Goal: Information Seeking & Learning: Learn about a topic

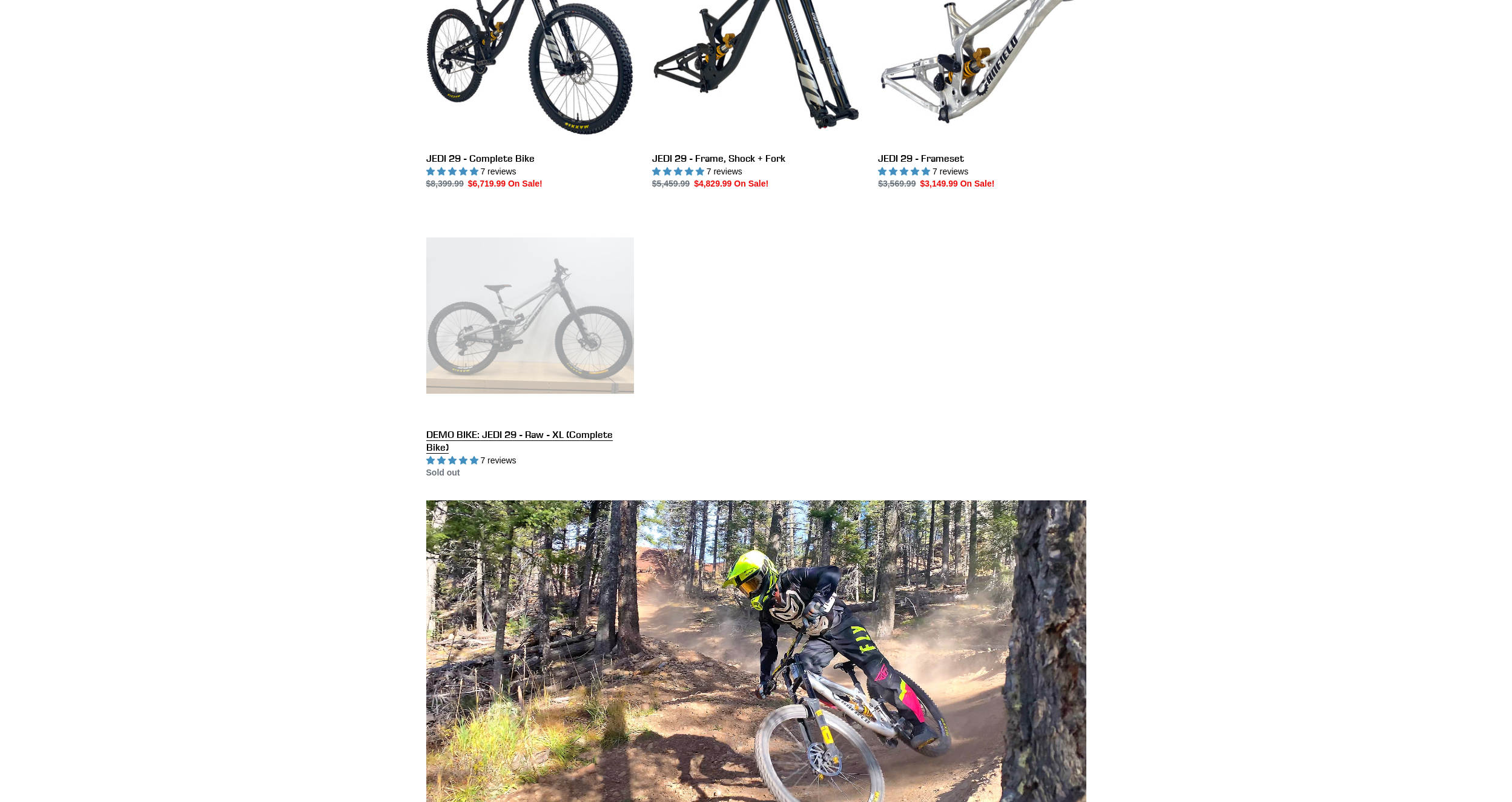
scroll to position [424, 0]
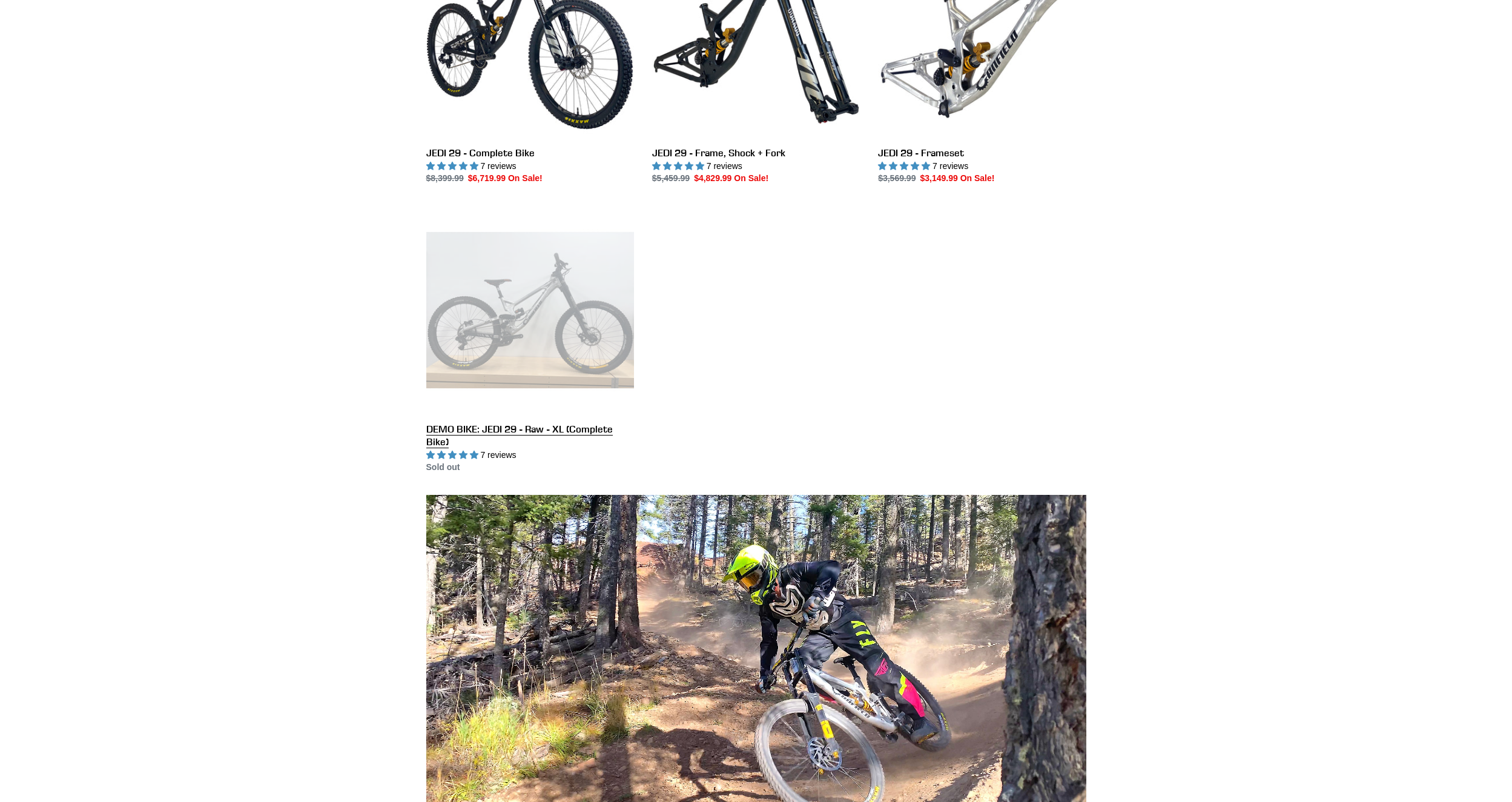
click at [551, 313] on link "DEMO BIKE: JEDI 29 - Raw - XL (Complete Bike)" at bounding box center [530, 340] width 208 height 268
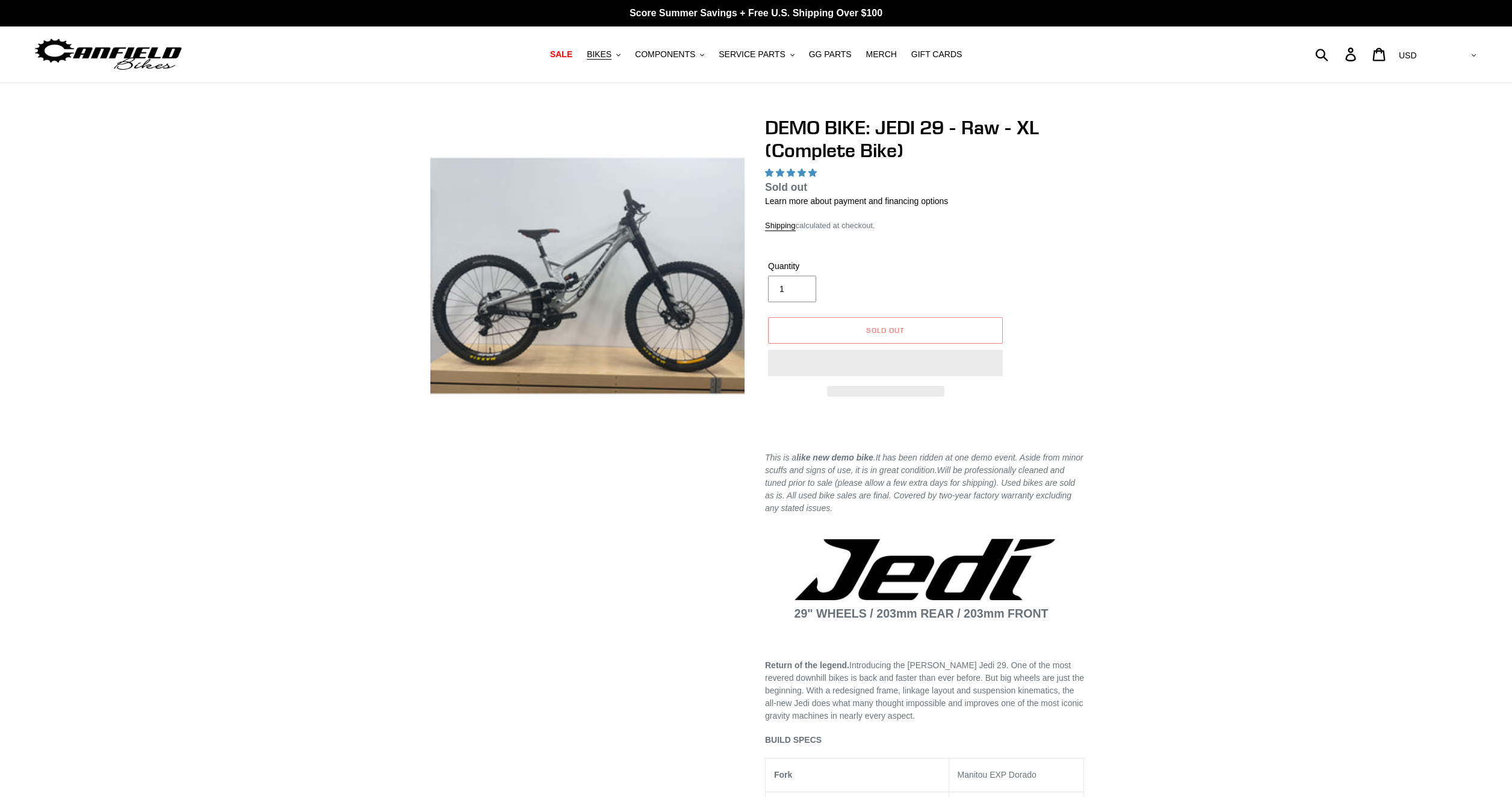
click at [628, 281] on img at bounding box center [587, 275] width 314 height 314
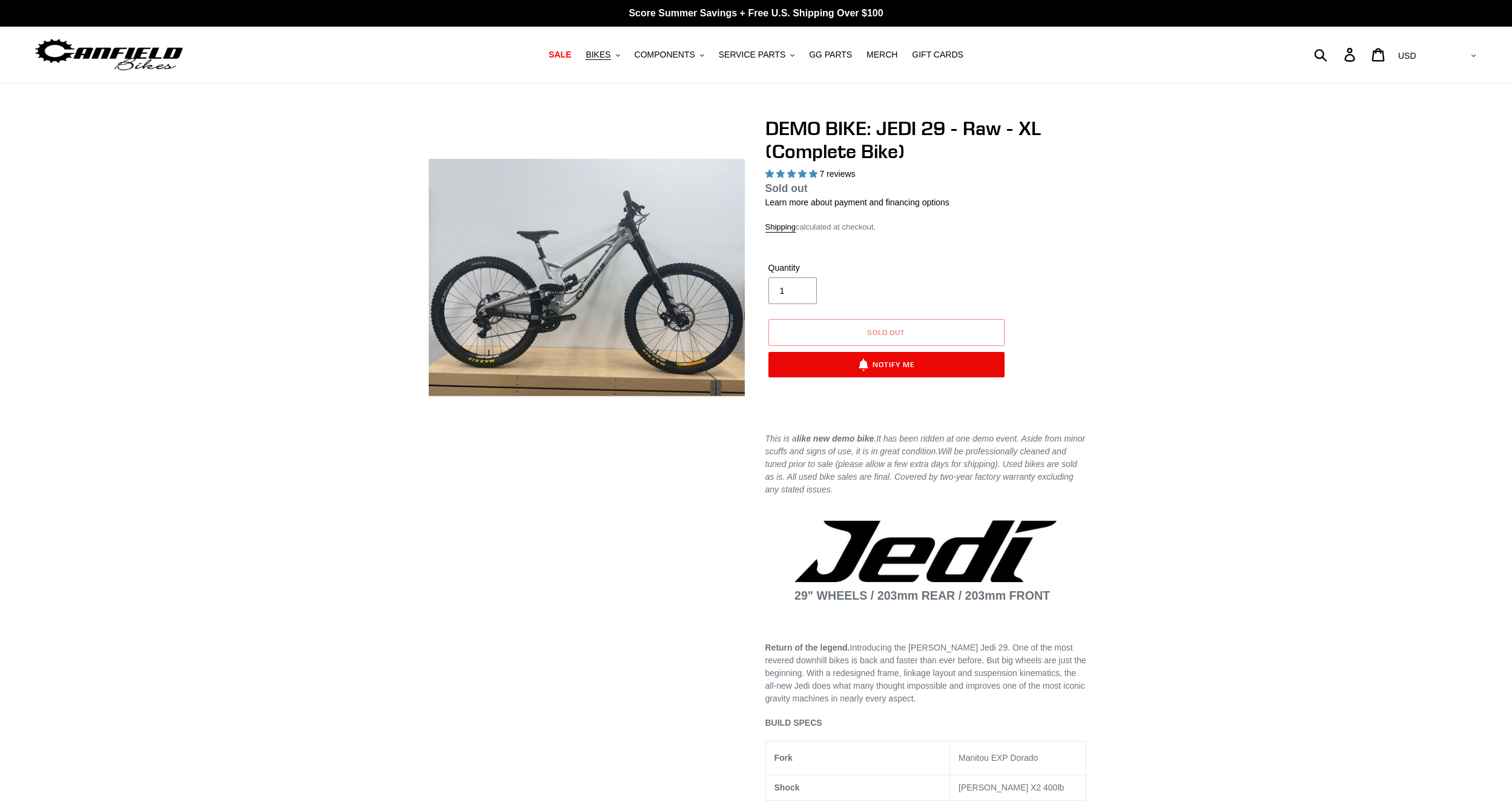
select select "highest-rating"
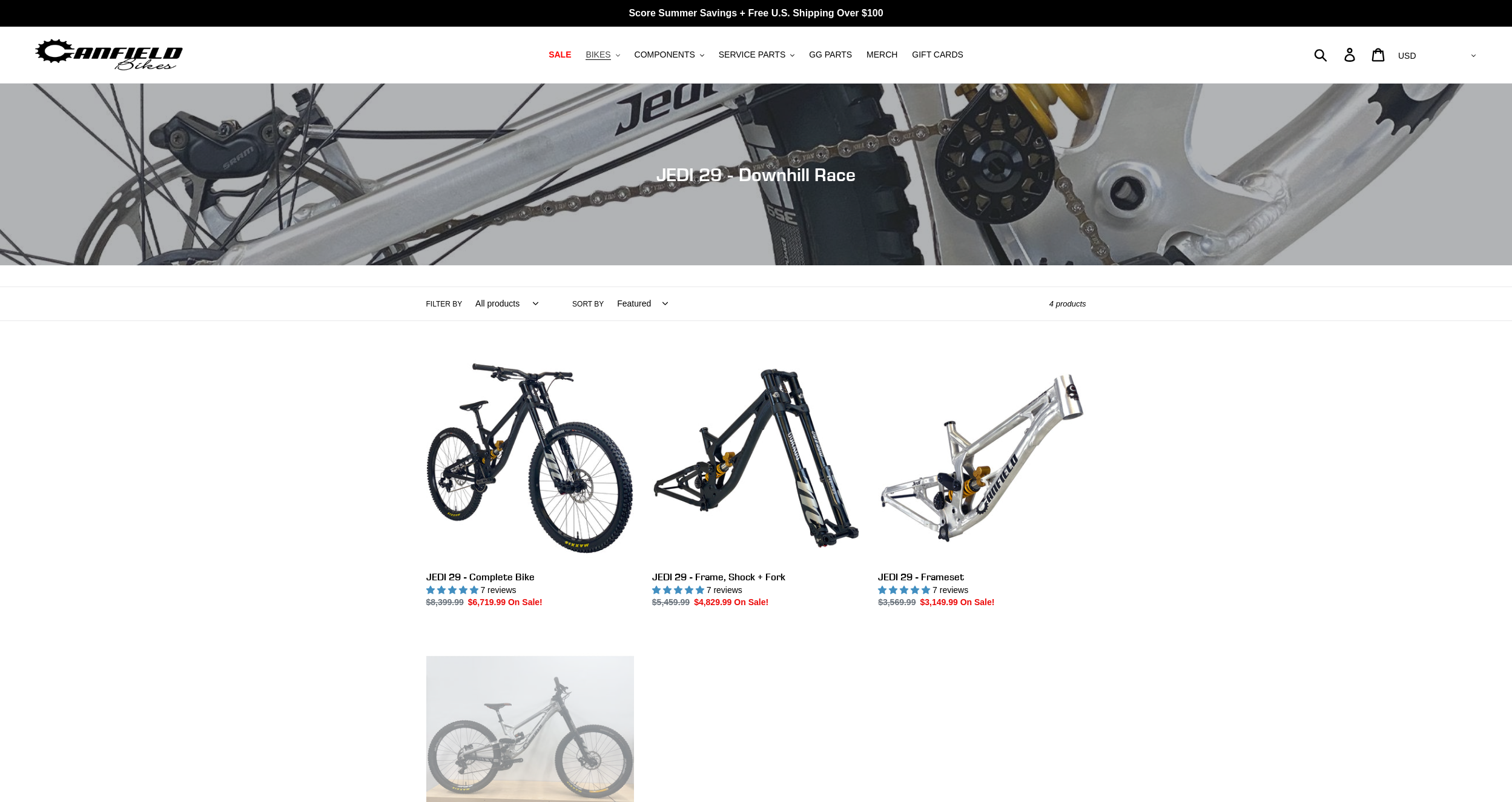
click at [609, 53] on span "BIKES" at bounding box center [597, 55] width 25 height 10
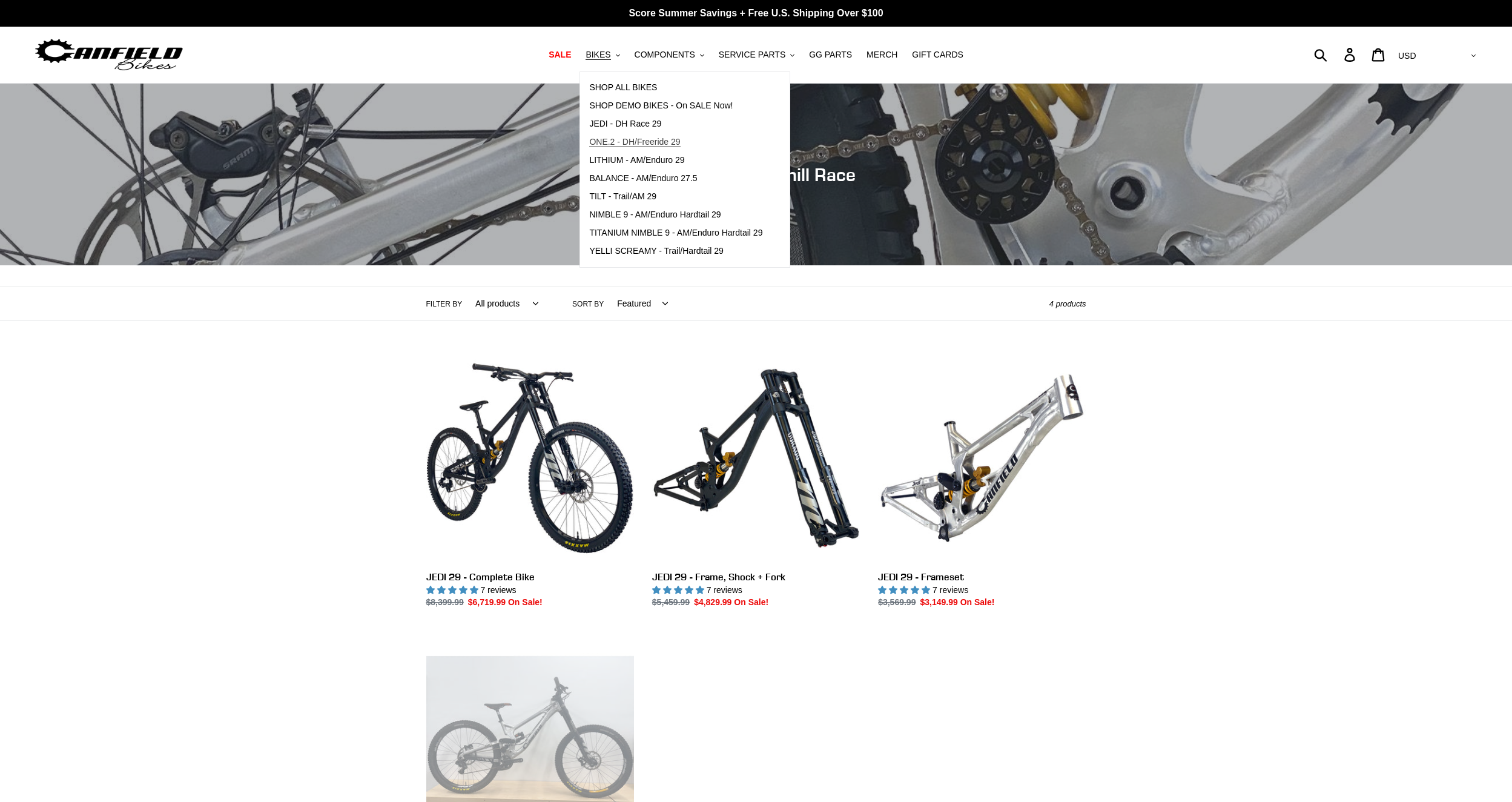
click at [646, 142] on span "ONE.2 - DH/Freeride 29" at bounding box center [635, 142] width 91 height 10
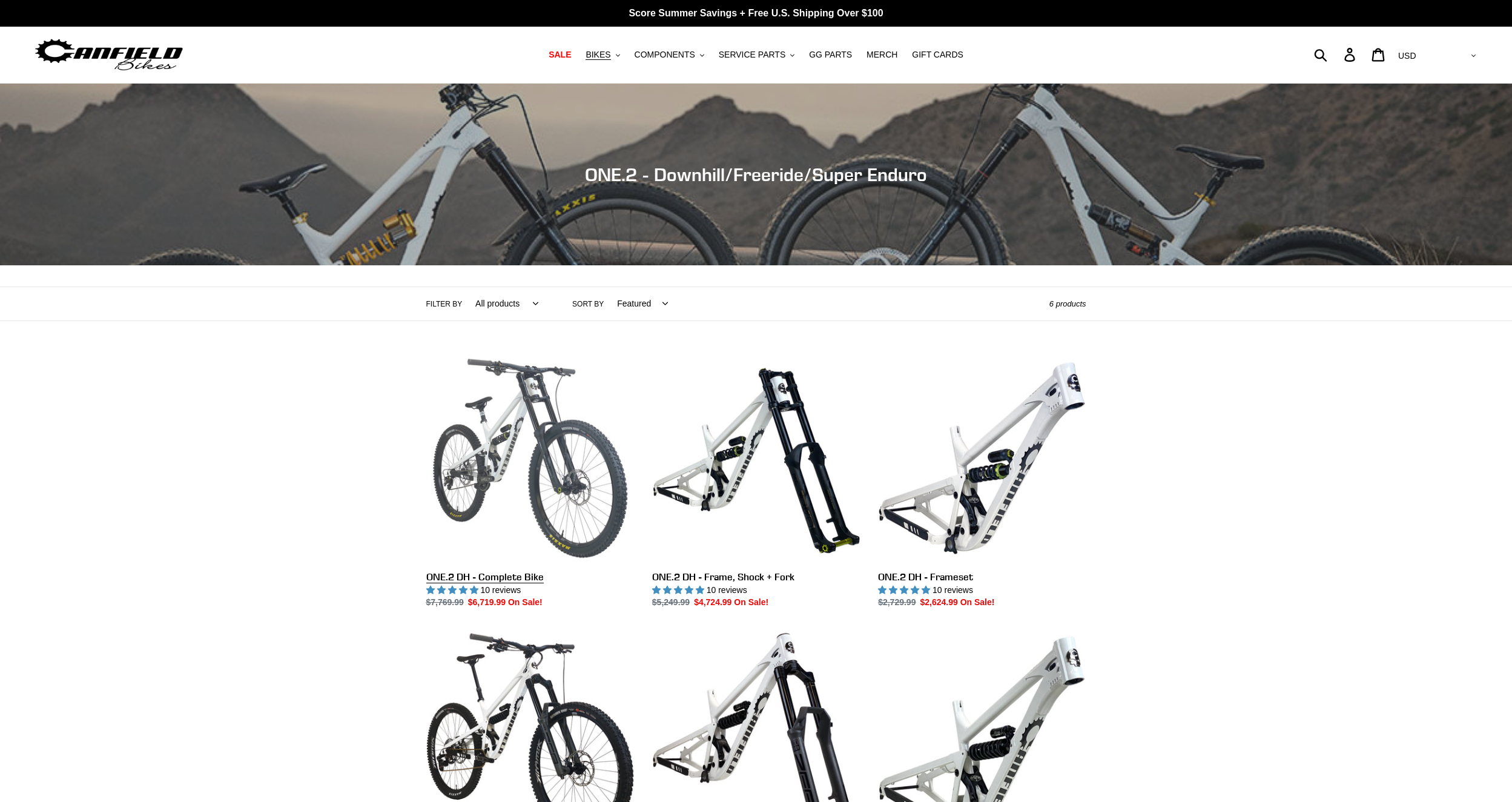
click at [491, 470] on link "ONE.2 DH - Complete Bike" at bounding box center [530, 482] width 208 height 255
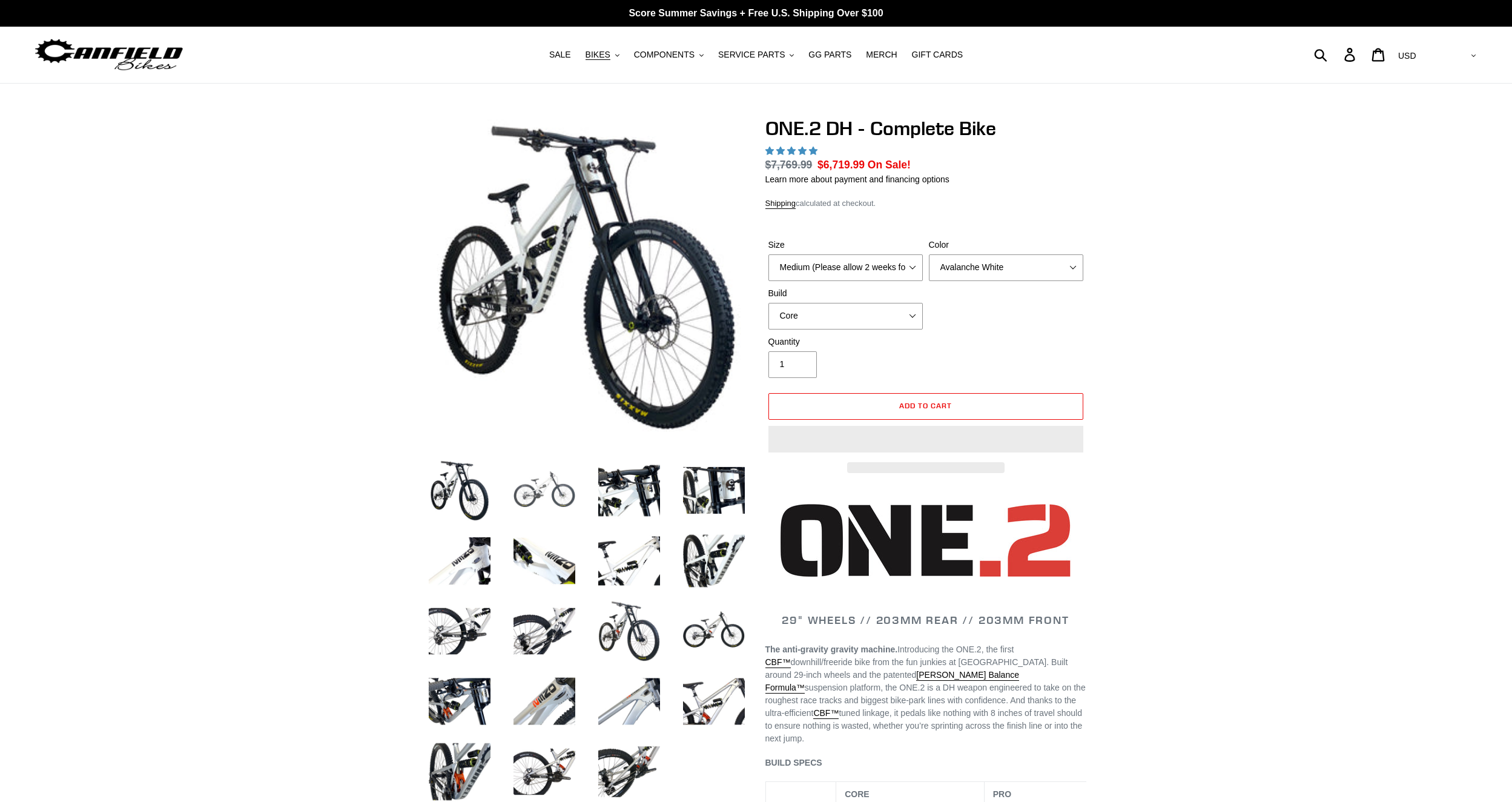
click at [534, 512] on img at bounding box center [544, 490] width 66 height 66
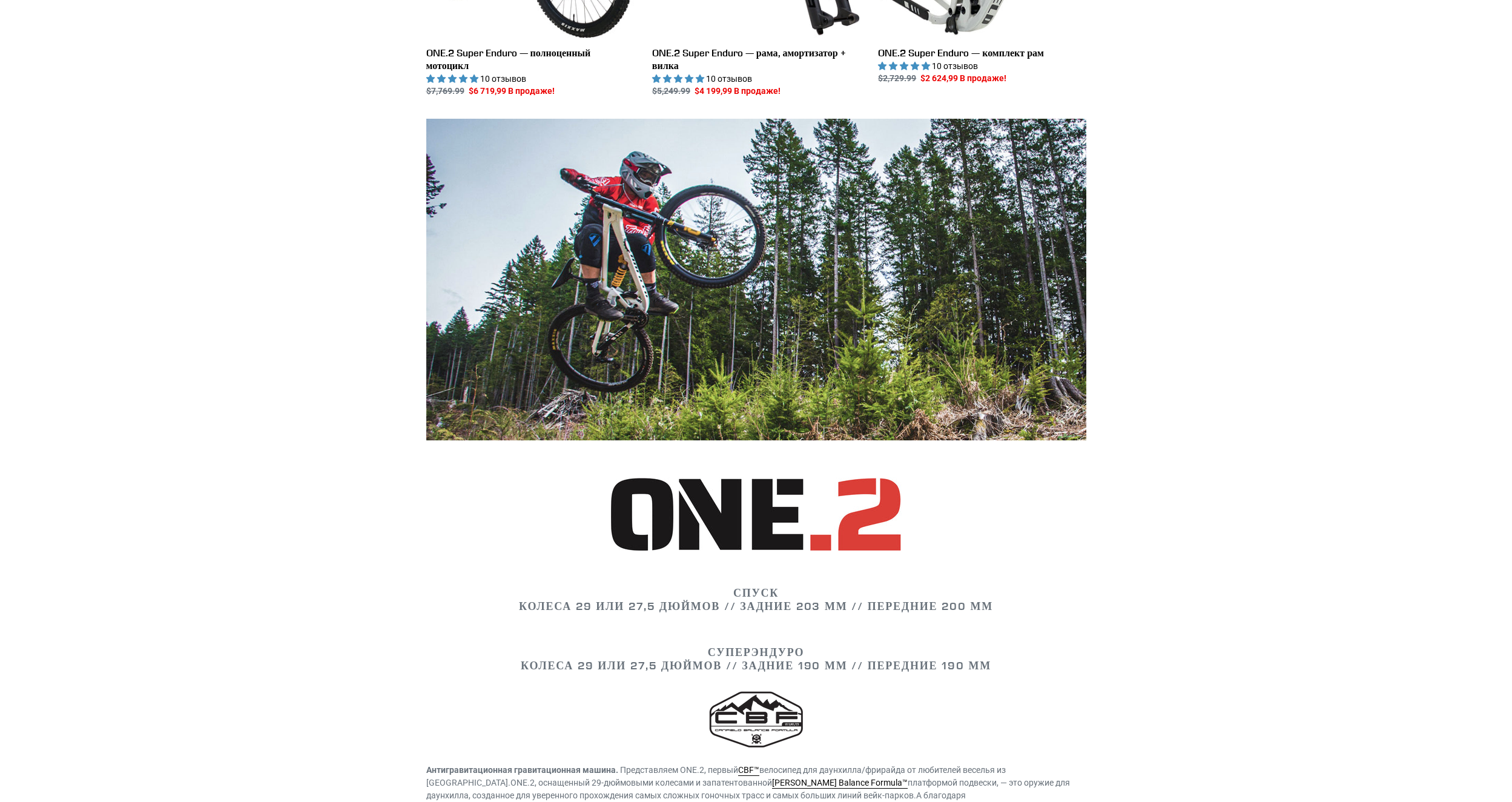
scroll to position [437, 0]
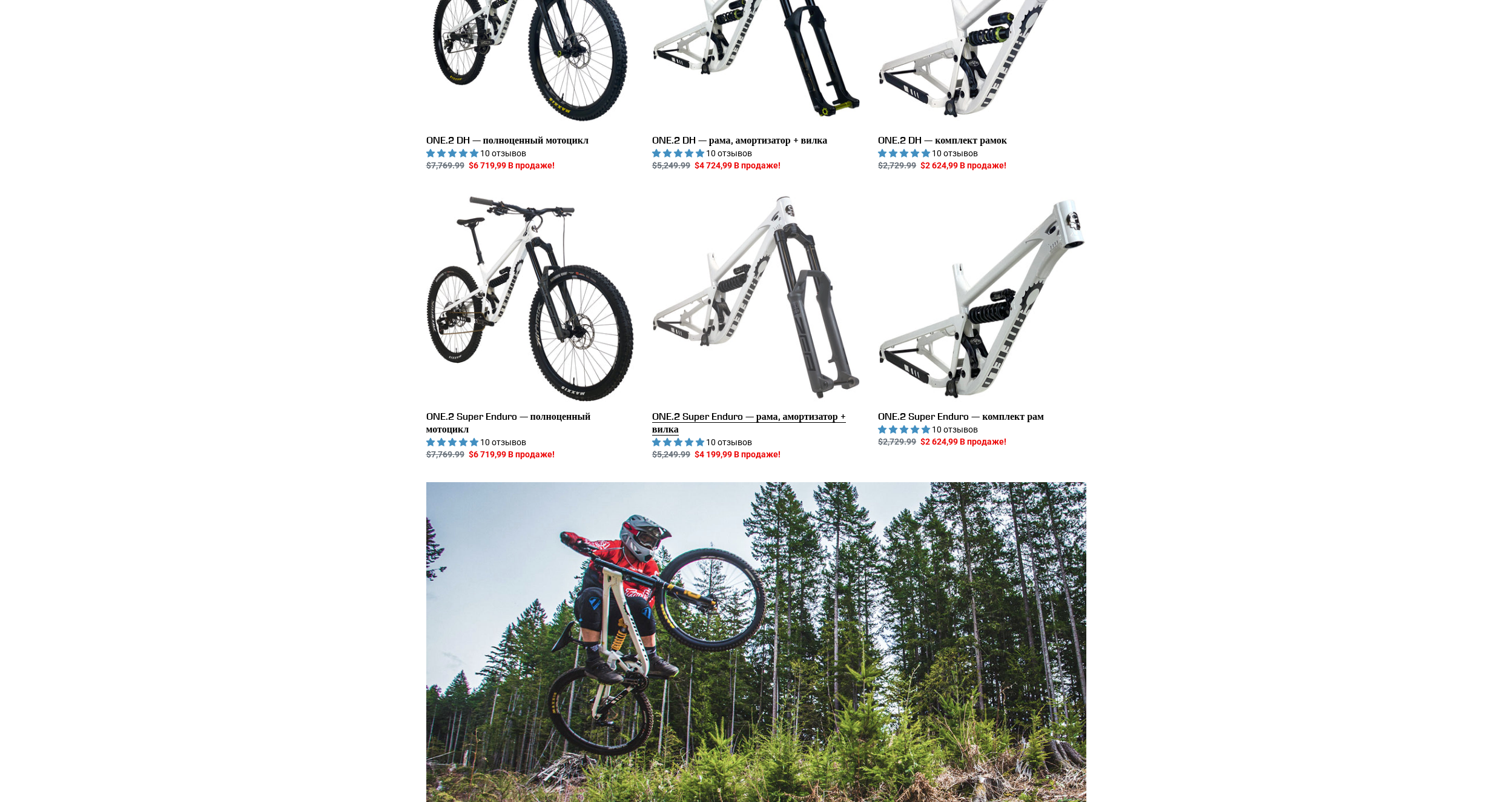
click at [800, 314] on link "ONE.2 Super Enduro — рама, амортизатор + вилка" at bounding box center [756, 327] width 208 height 268
click at [744, 320] on link "ONE.2 Super Enduro — рама, амортизатор + вилка" at bounding box center [756, 327] width 208 height 268
click at [746, 415] on link "ONE.2 Super Enduro — рама, амортизатор + вилка" at bounding box center [756, 327] width 208 height 268
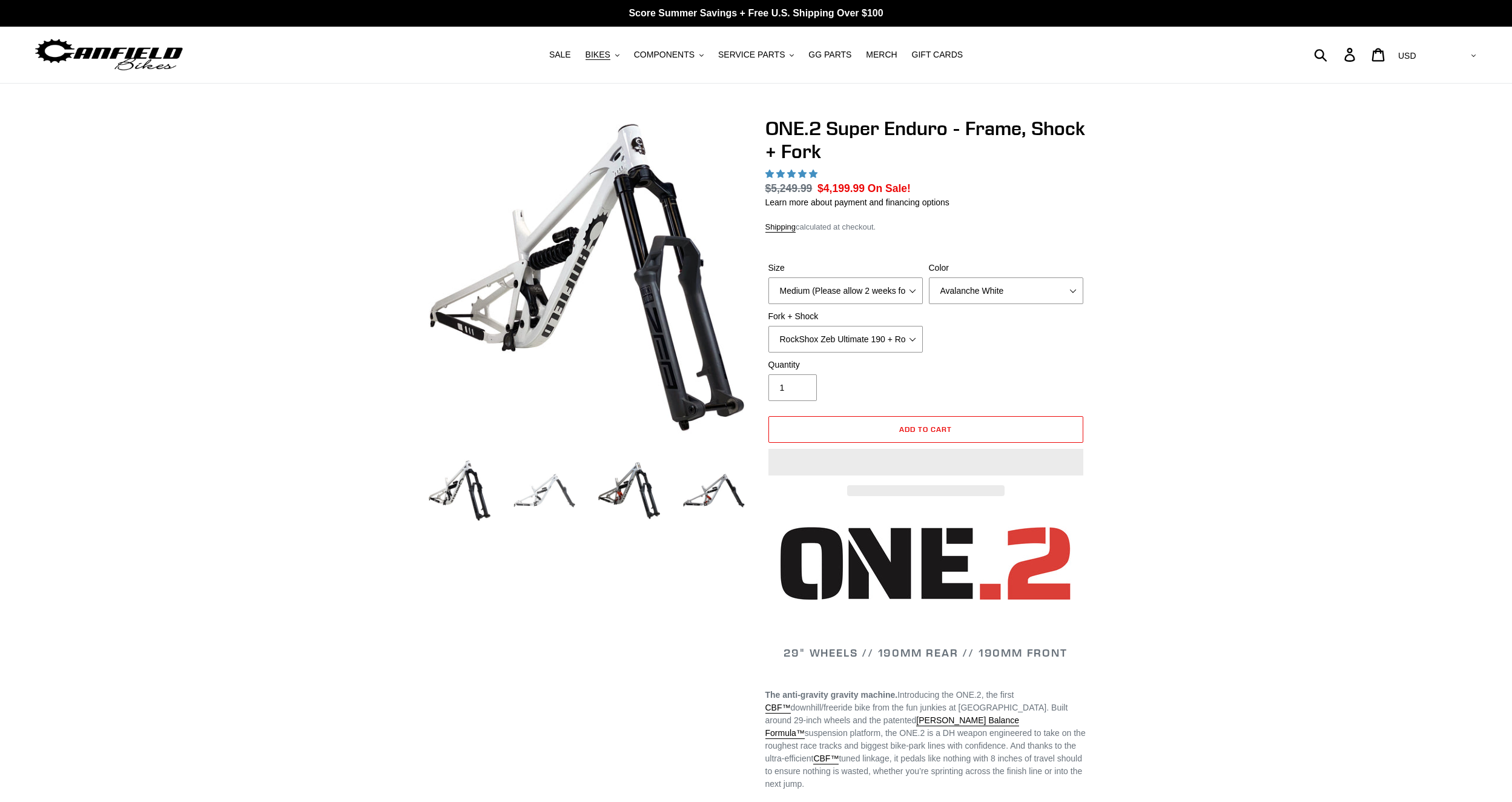
click at [537, 496] on img at bounding box center [544, 490] width 66 height 66
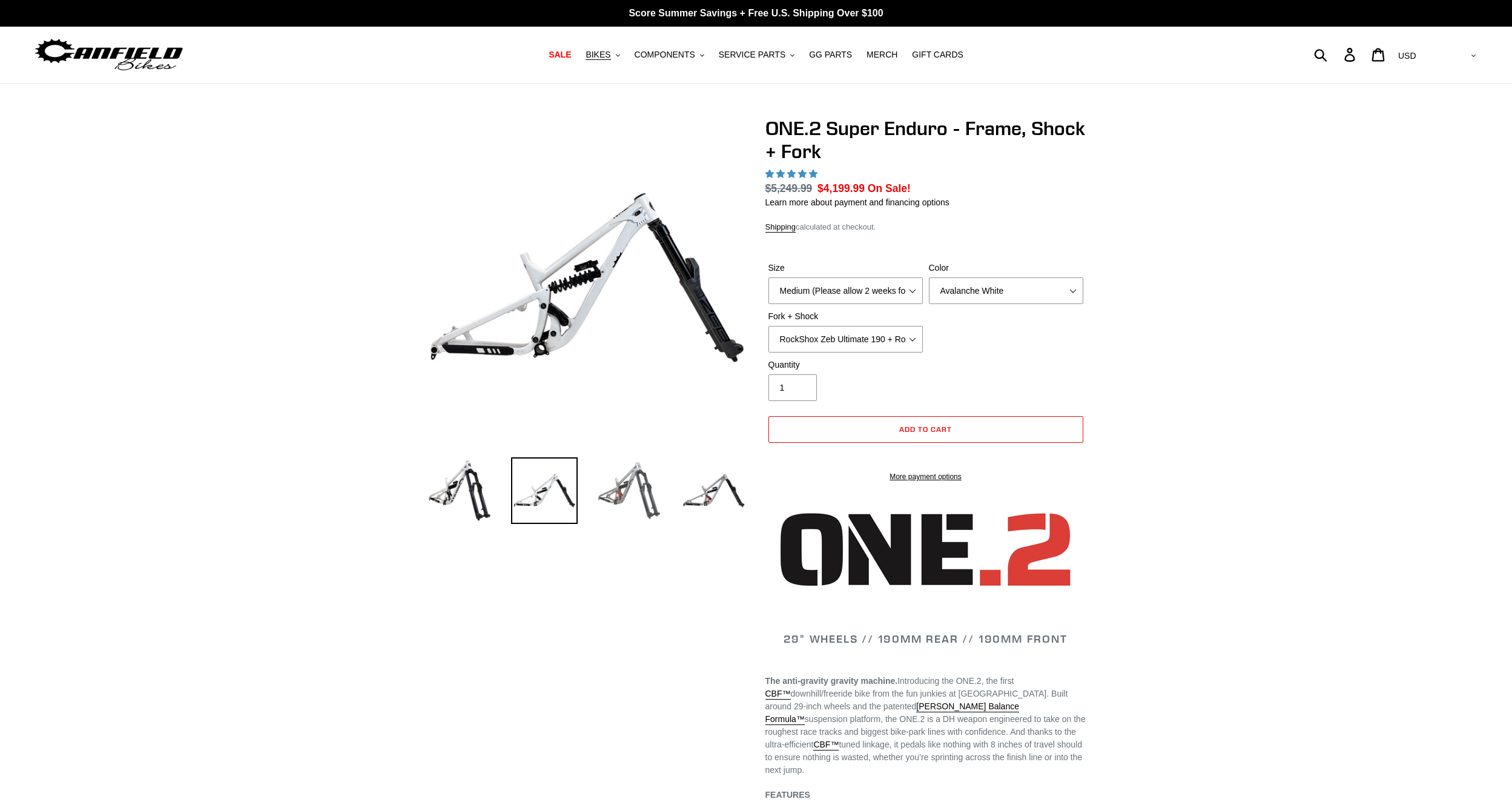
click at [620, 502] on img at bounding box center [629, 490] width 66 height 66
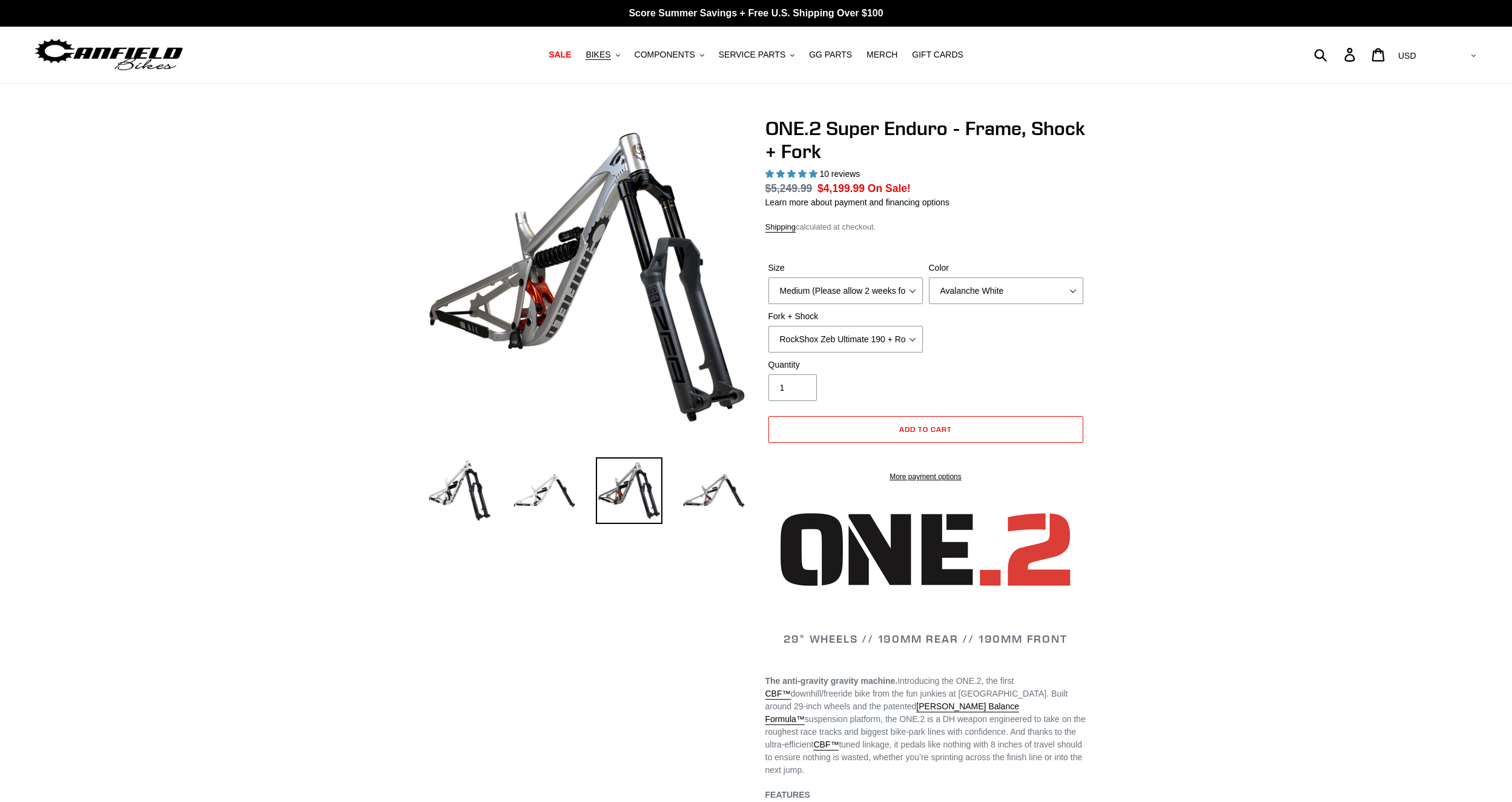
select select "highest-rating"
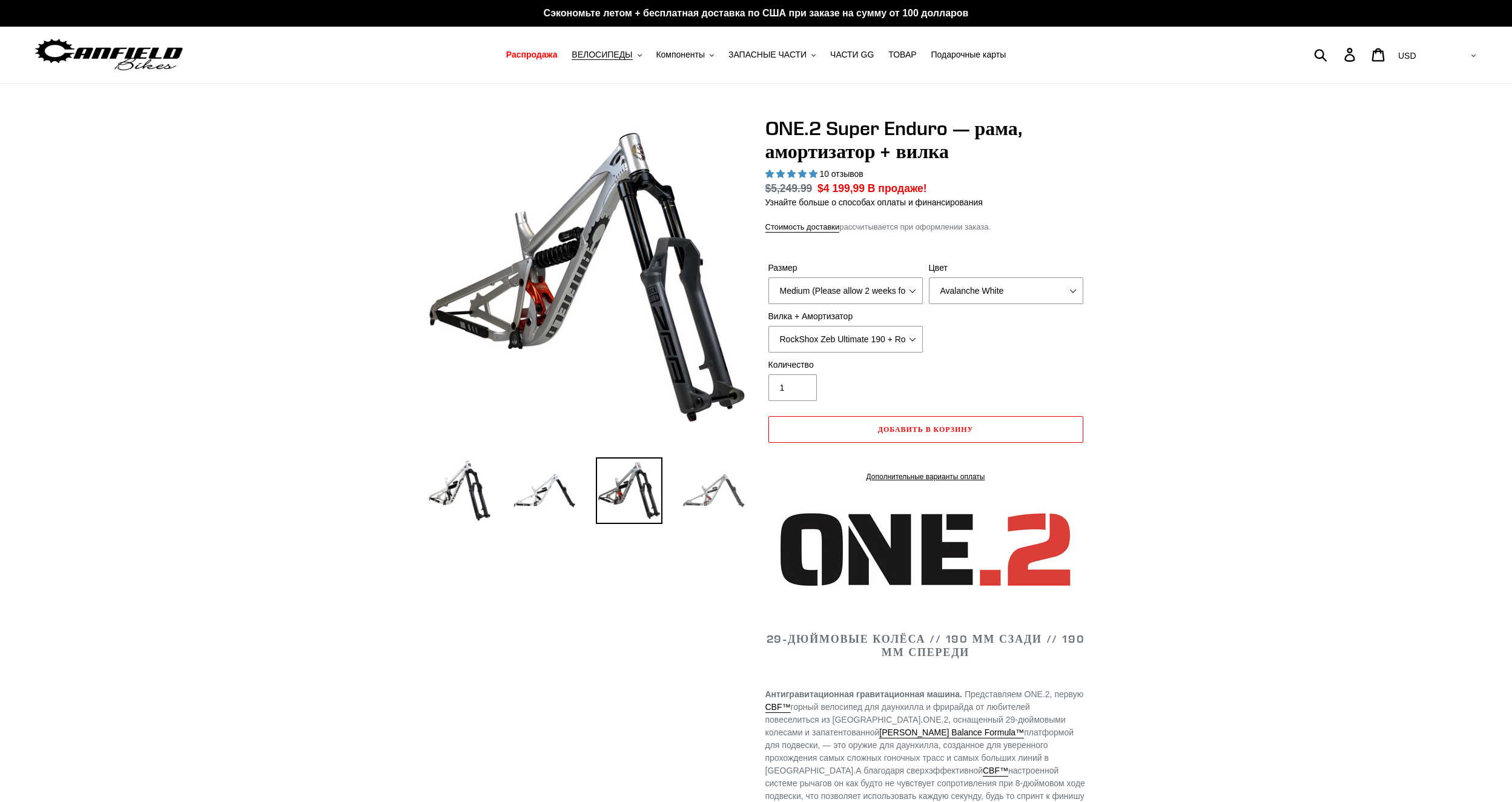
click at [718, 500] on img at bounding box center [714, 490] width 66 height 66
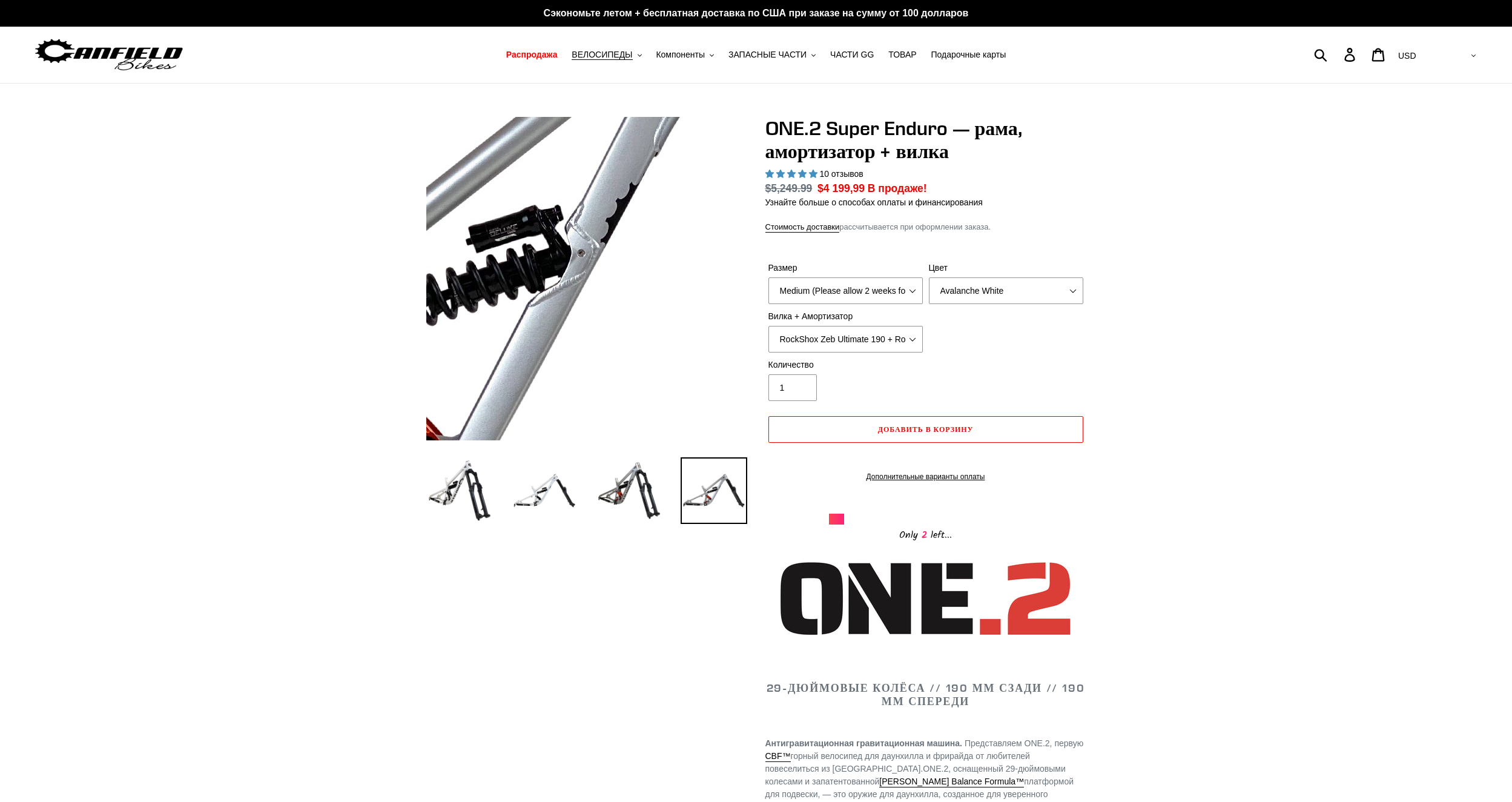
click at [617, 276] on img at bounding box center [499, 284] width 1240 height 1240
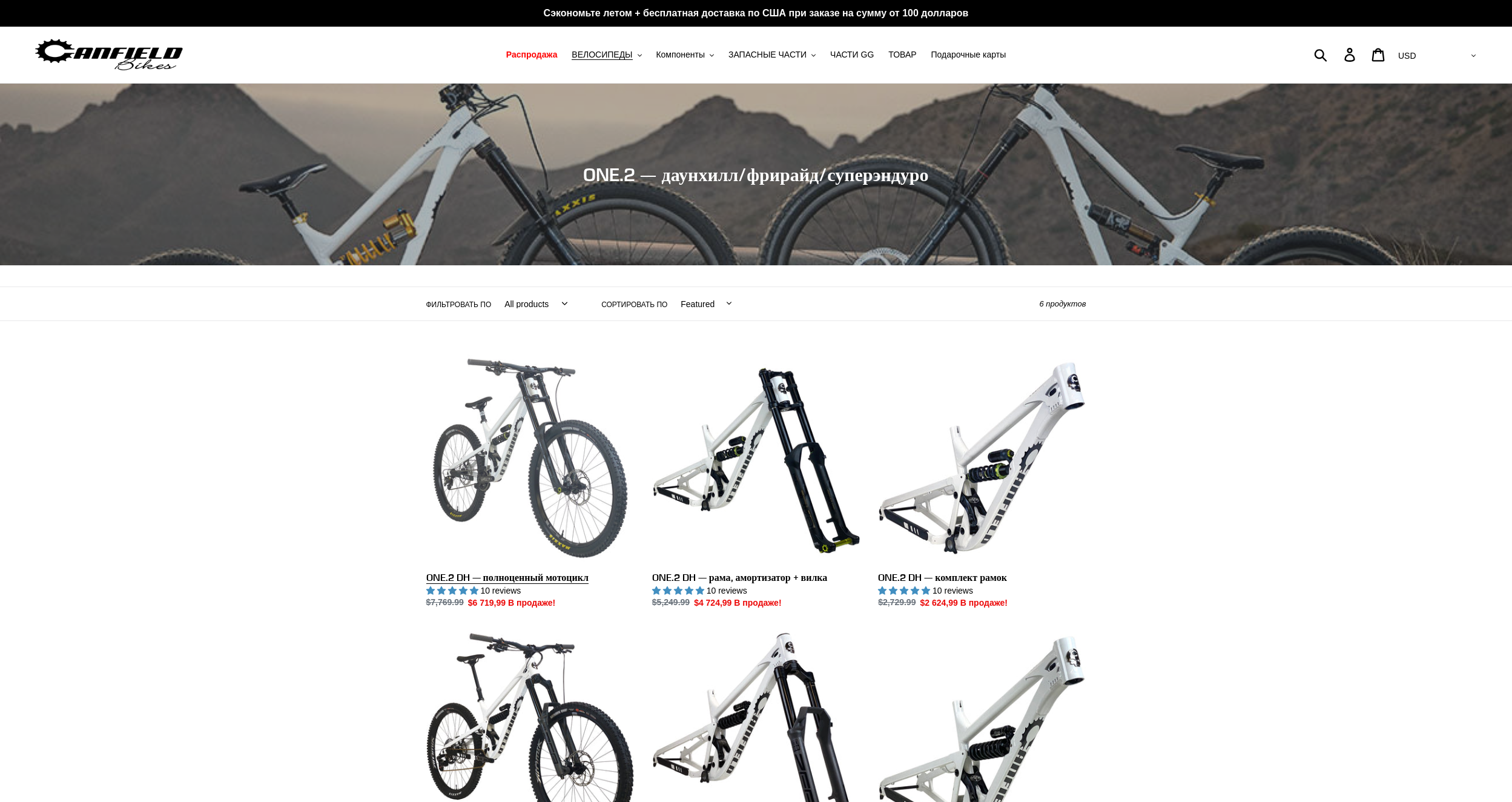
click at [553, 476] on link "ONE.2 DH — полноценный мотоцикл" at bounding box center [530, 482] width 208 height 255
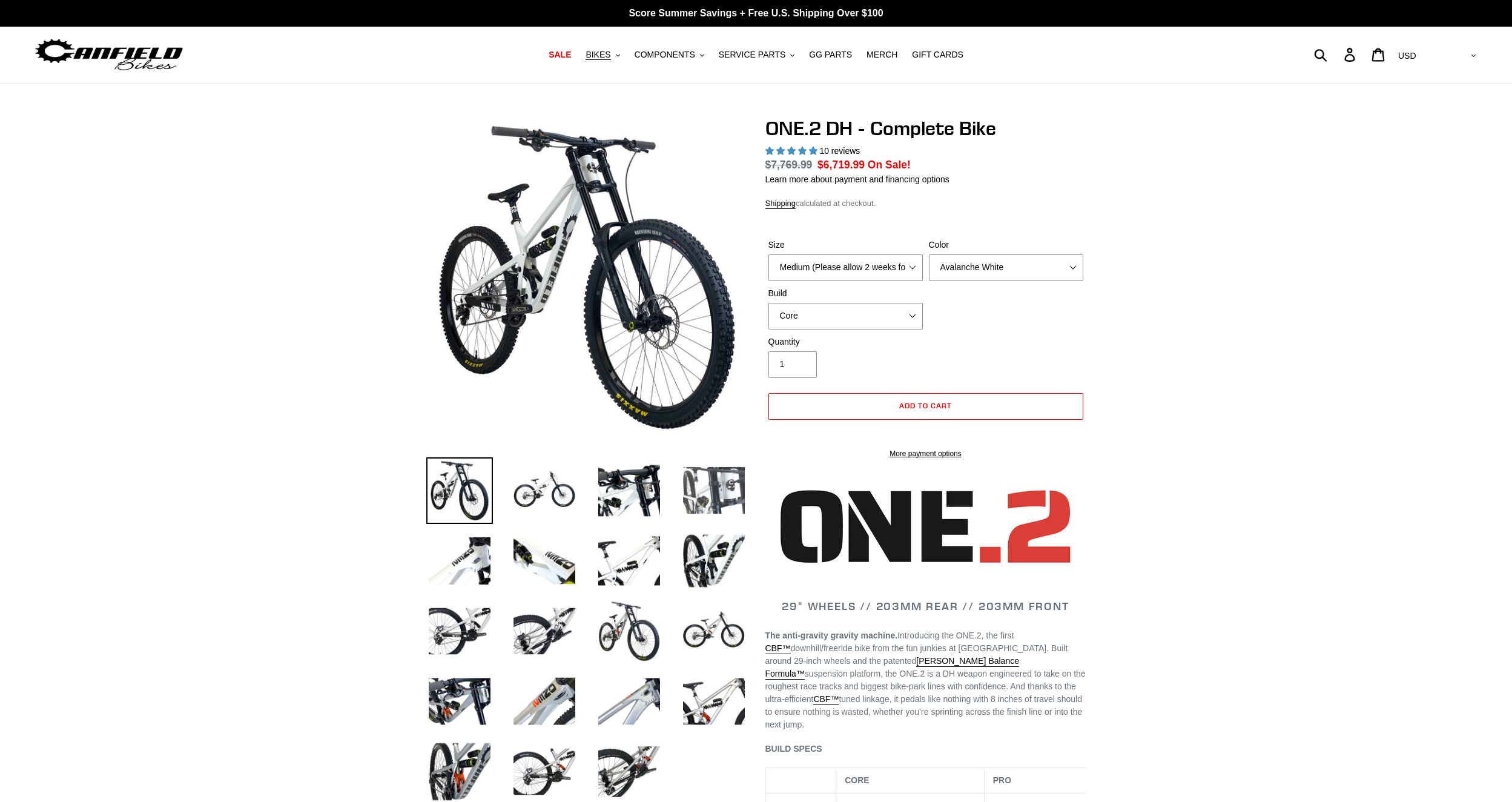
scroll to position [121, 0]
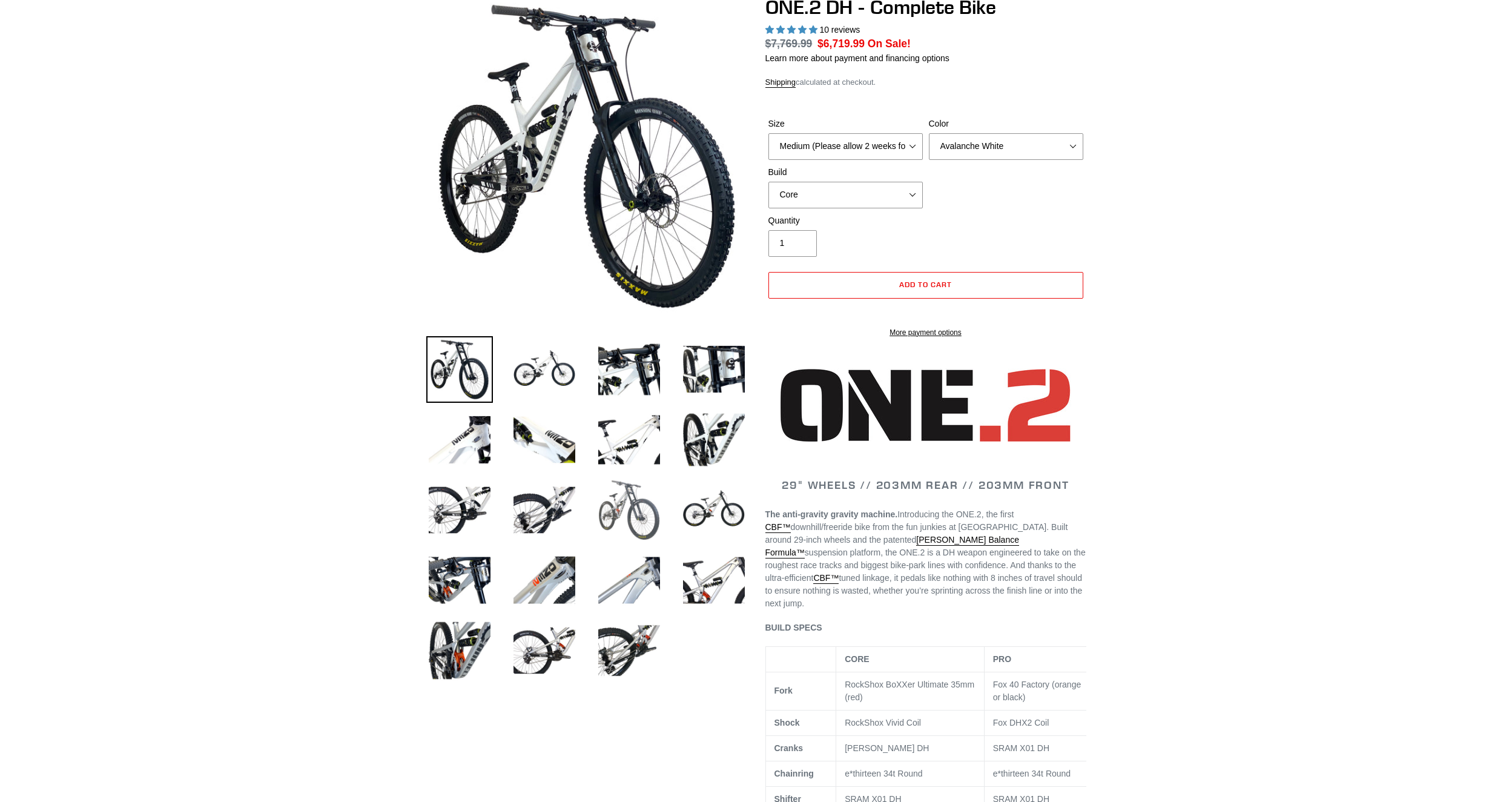
select select "highest-rating"
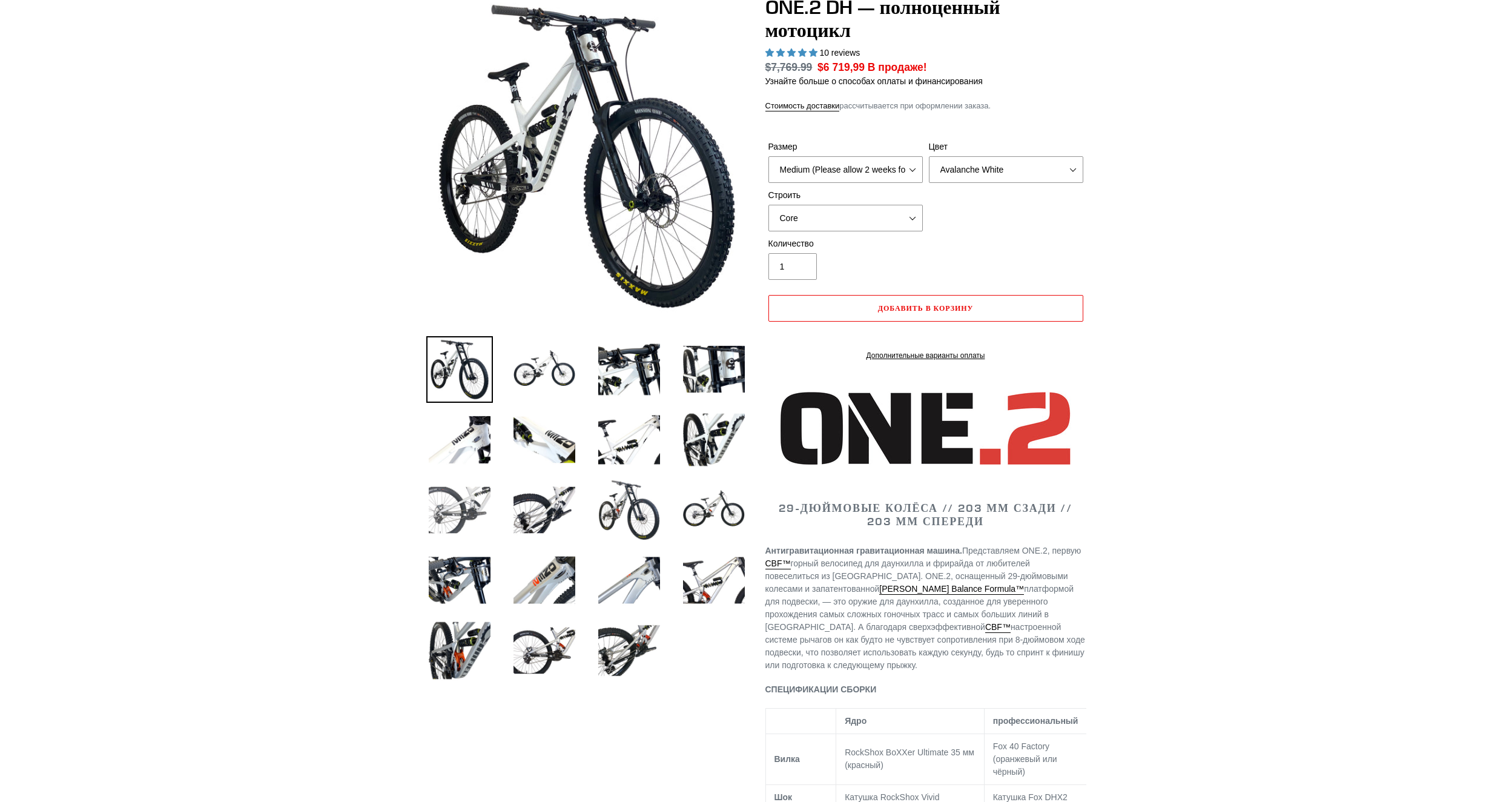
scroll to position [0, 0]
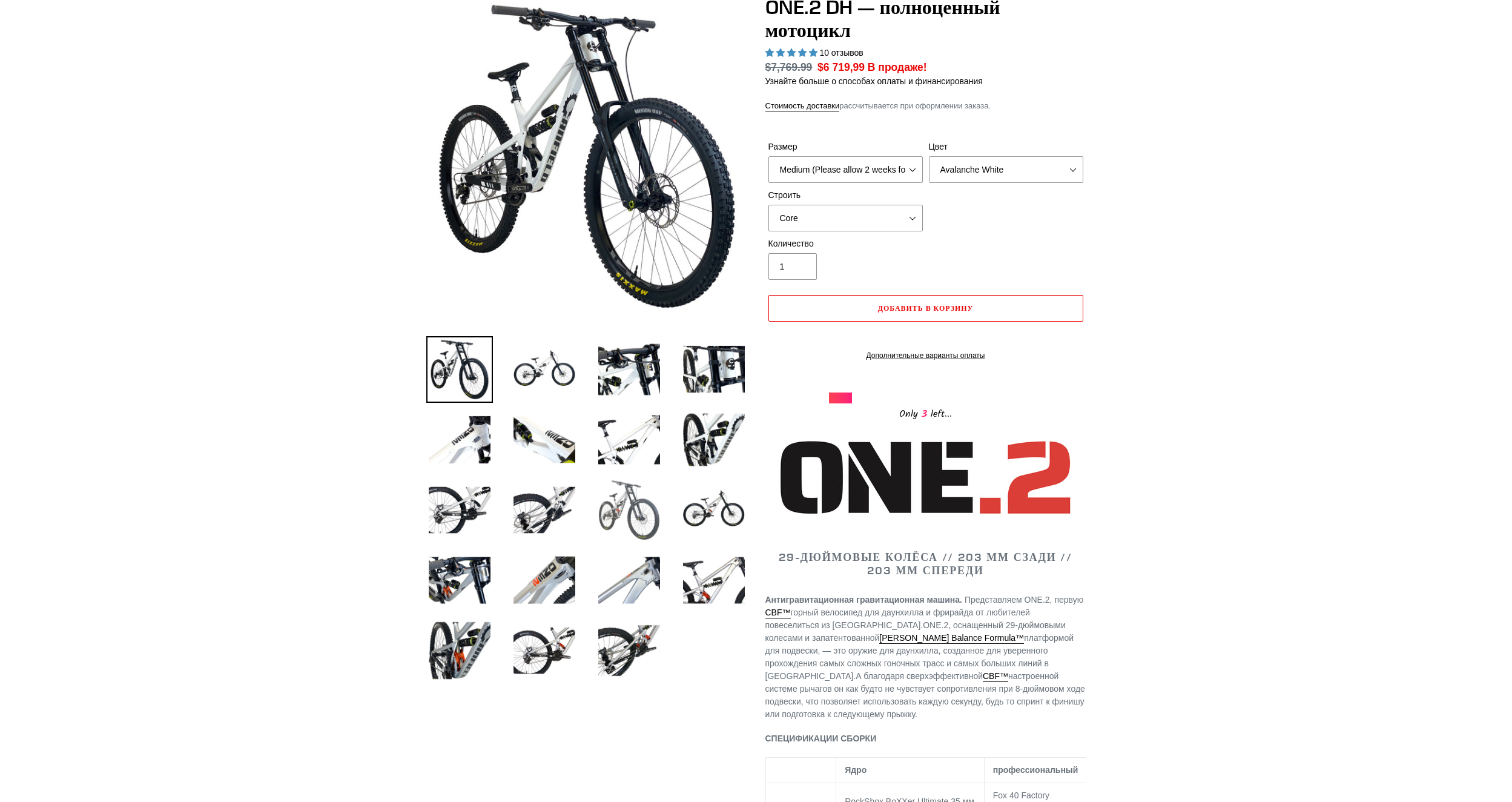
click at [630, 514] on img at bounding box center [629, 509] width 66 height 66
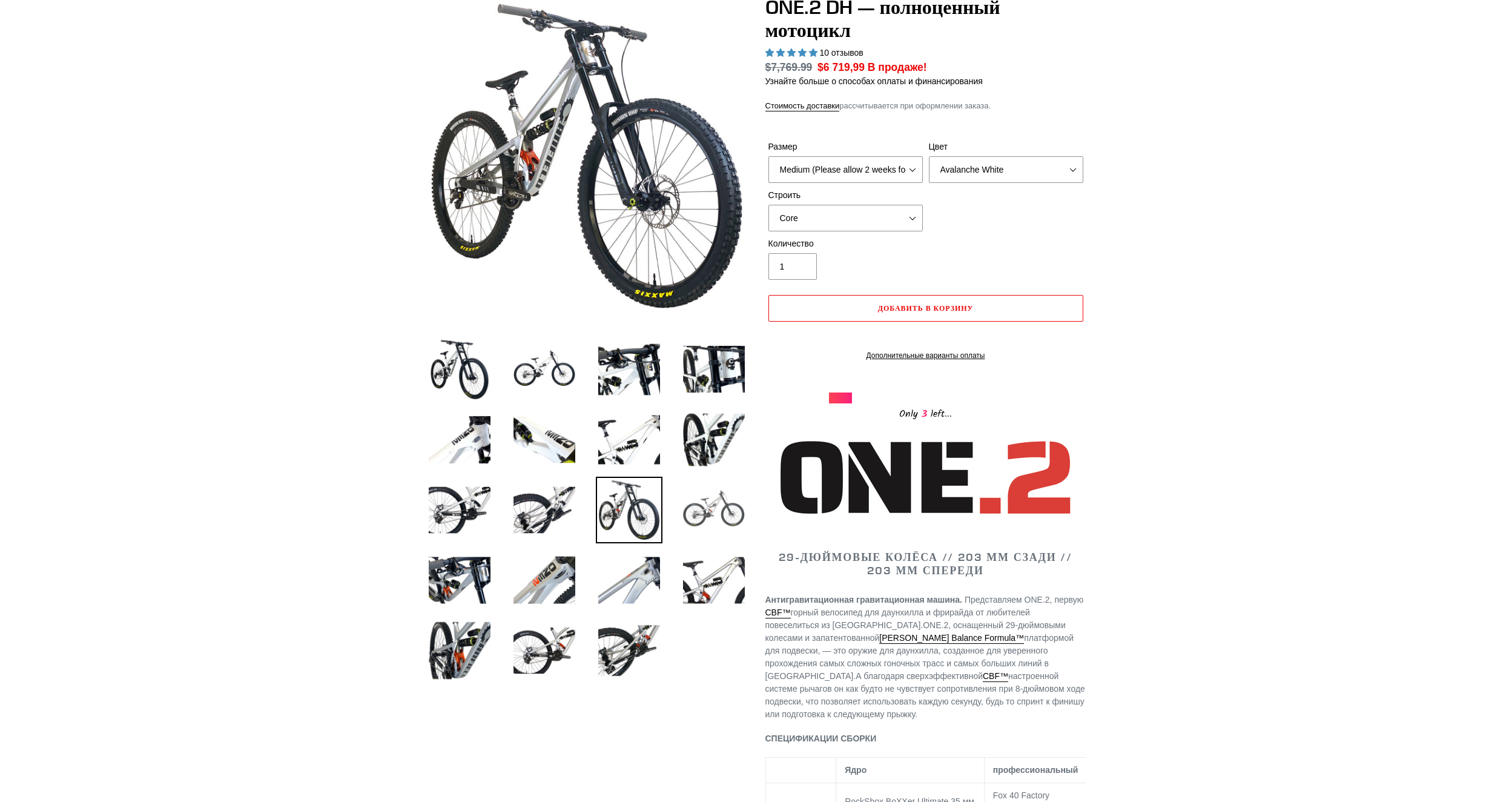
click at [711, 515] on img at bounding box center [714, 509] width 66 height 66
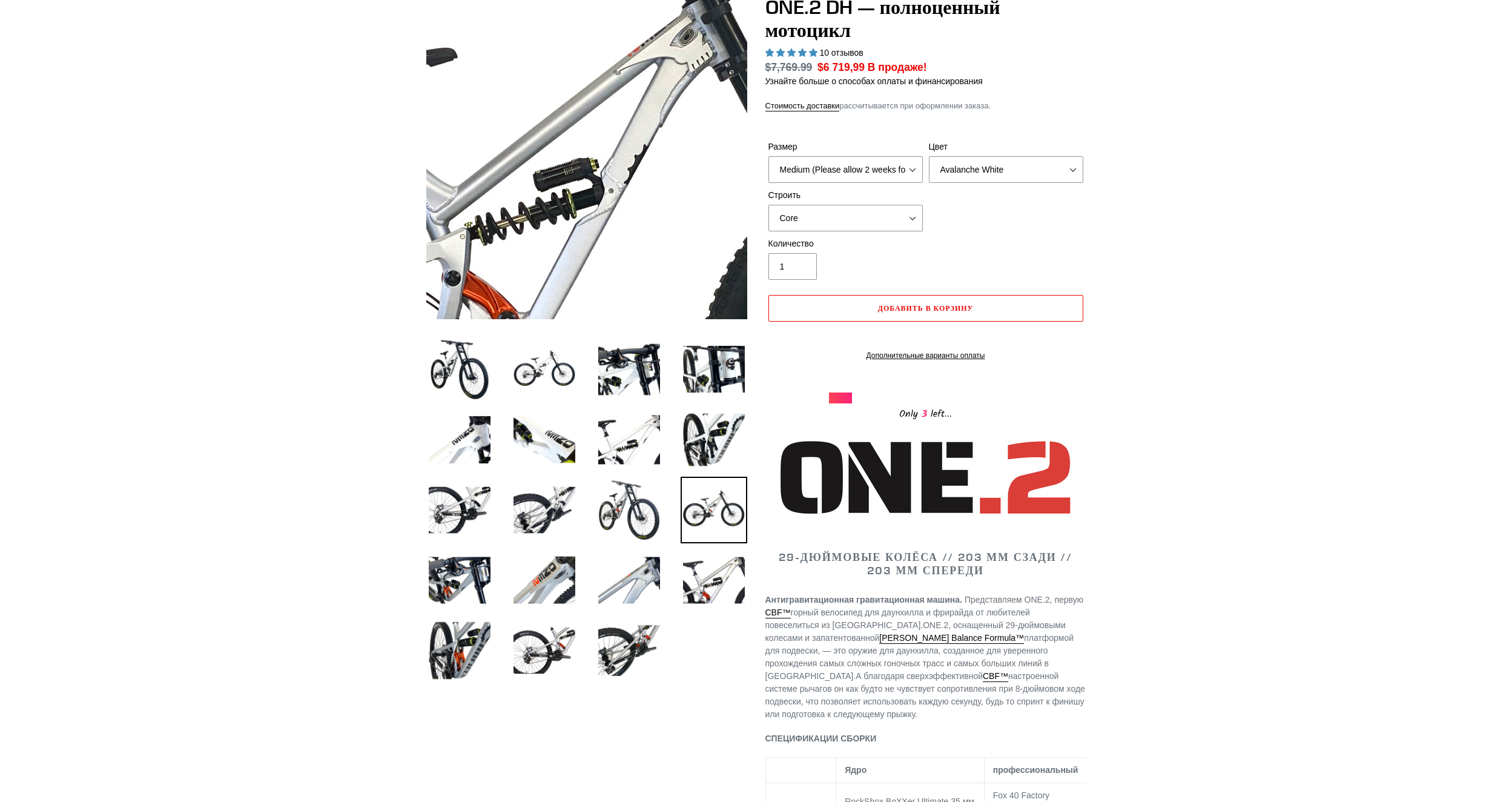
click at [597, 110] on img at bounding box center [556, 291] width 1240 height 1240
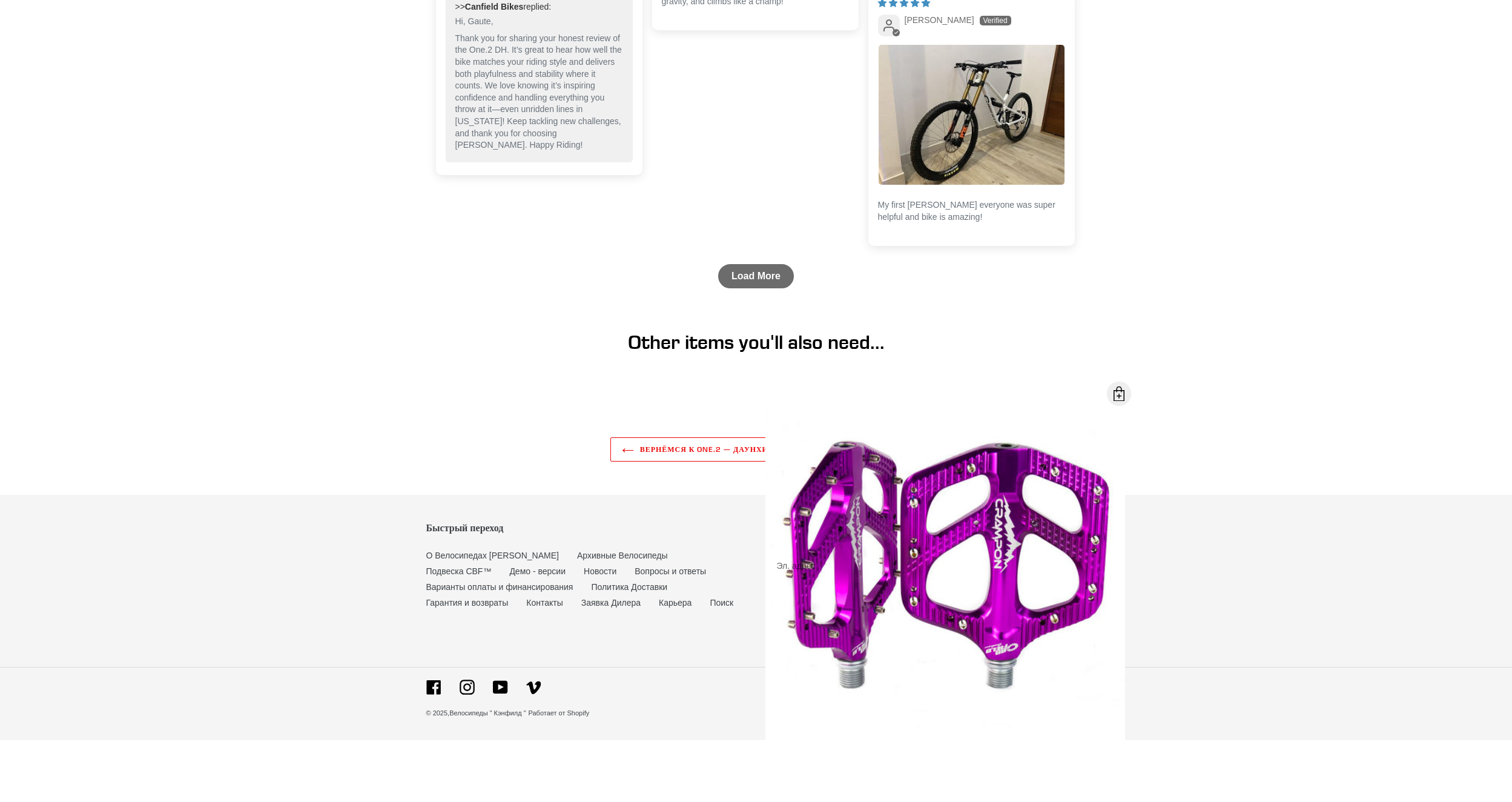
scroll to position [3844, 0]
